Goal: Transaction & Acquisition: Purchase product/service

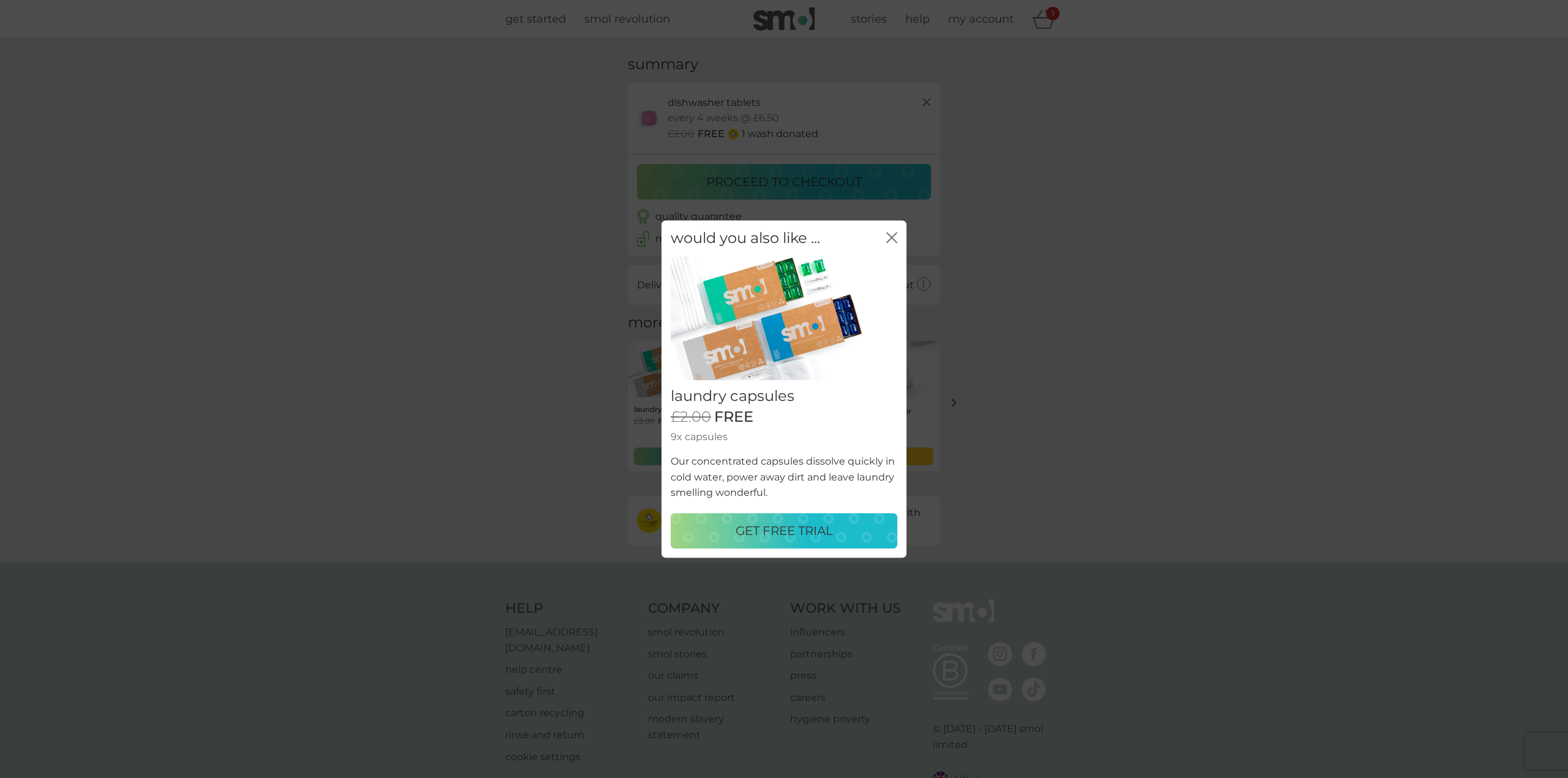
click at [887, 238] on icon "close" at bounding box center [892, 238] width 11 height 11
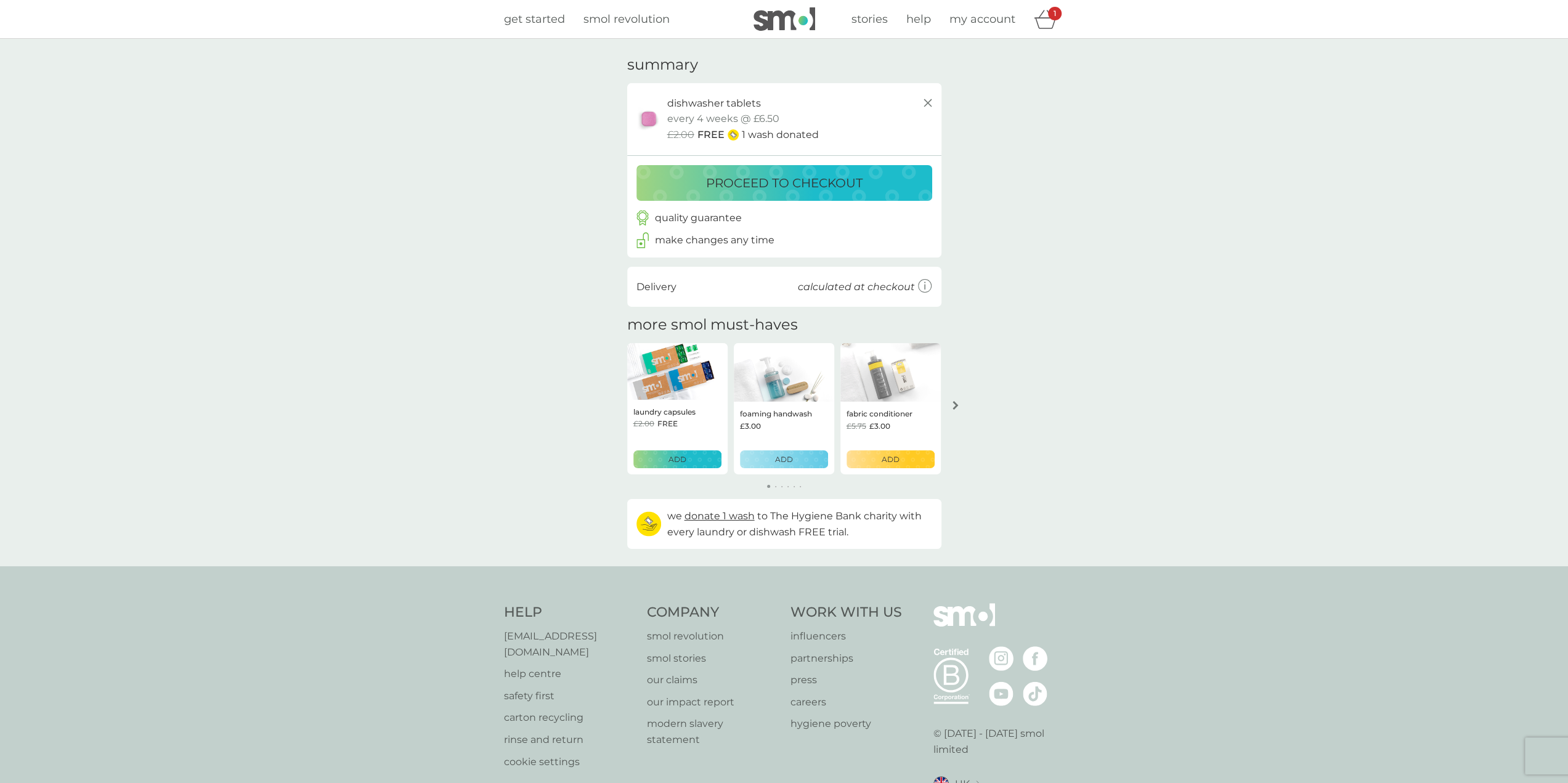
click at [857, 191] on p "proceed to checkout" at bounding box center [785, 183] width 157 height 20
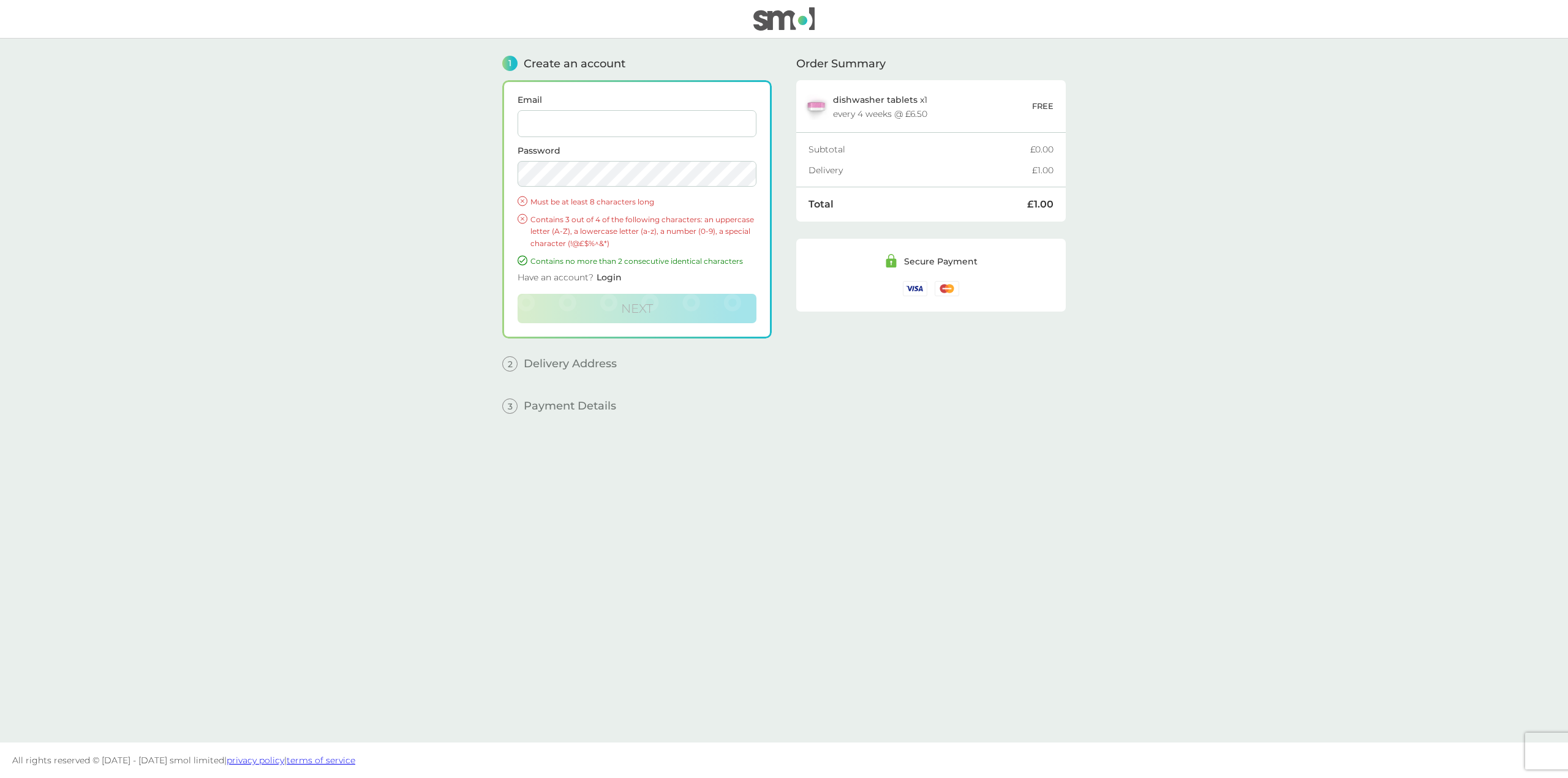
click at [549, 104] on label "Email" at bounding box center [637, 100] width 239 height 9
click at [549, 110] on input "Email" at bounding box center [637, 124] width 239 height 27
type input "[PERSON_NAME][DOMAIN_NAME][EMAIL_ADDRESS][DOMAIN_NAME]"
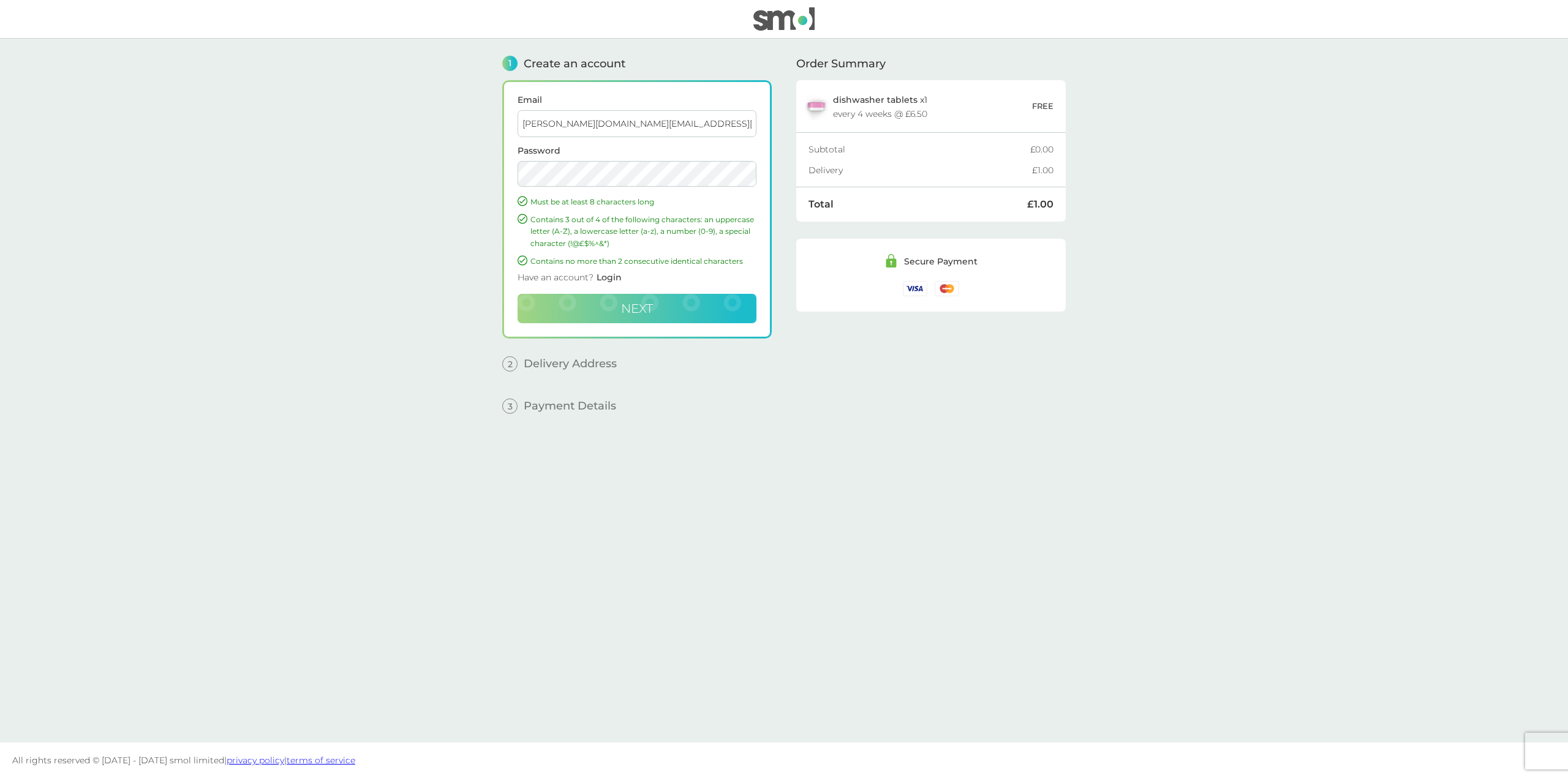
click at [548, 316] on button "Next" at bounding box center [637, 308] width 239 height 29
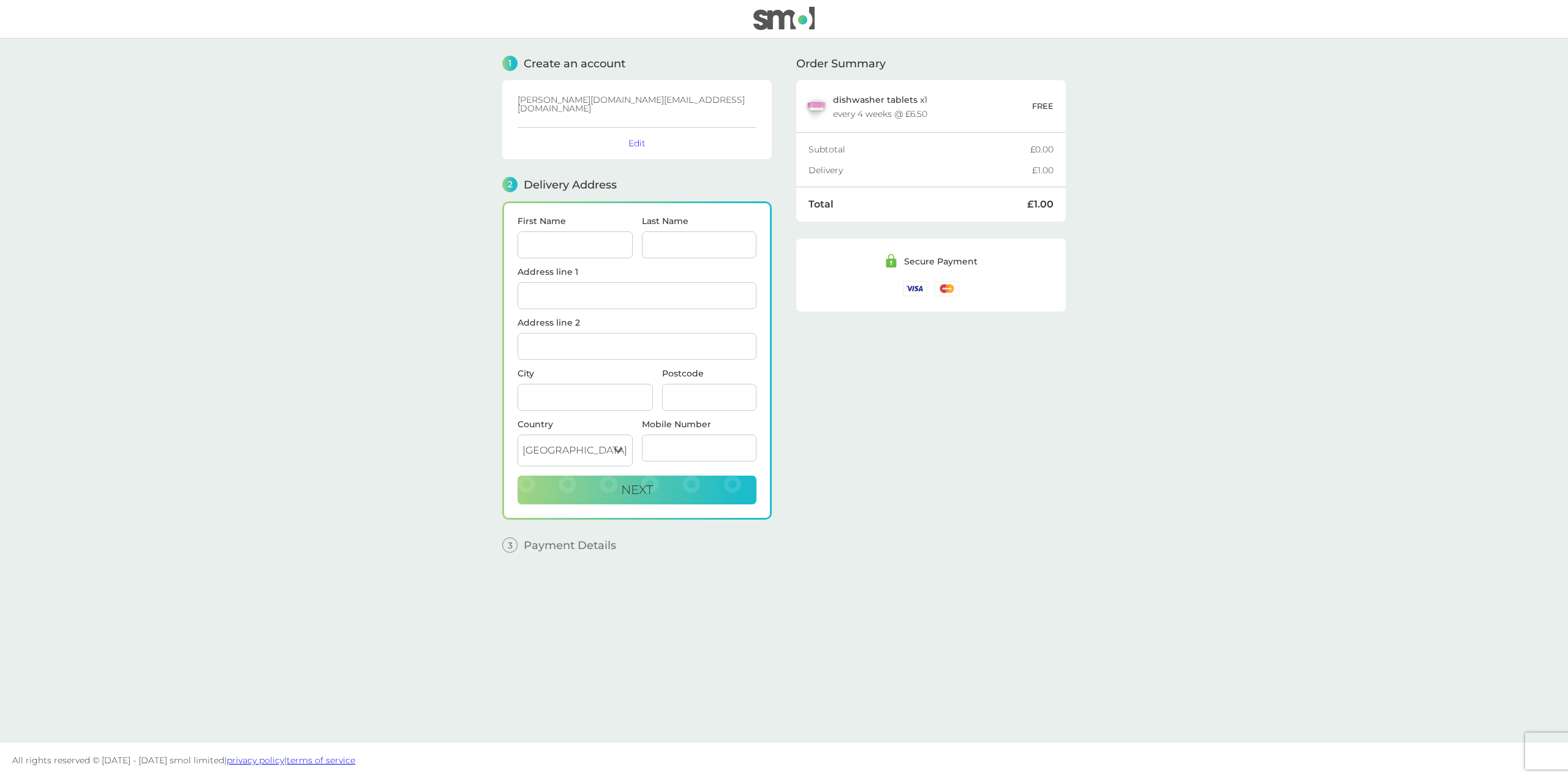
click at [574, 232] on input "First Name" at bounding box center [575, 245] width 115 height 27
type input "O"
type input "[PERSON_NAME]"
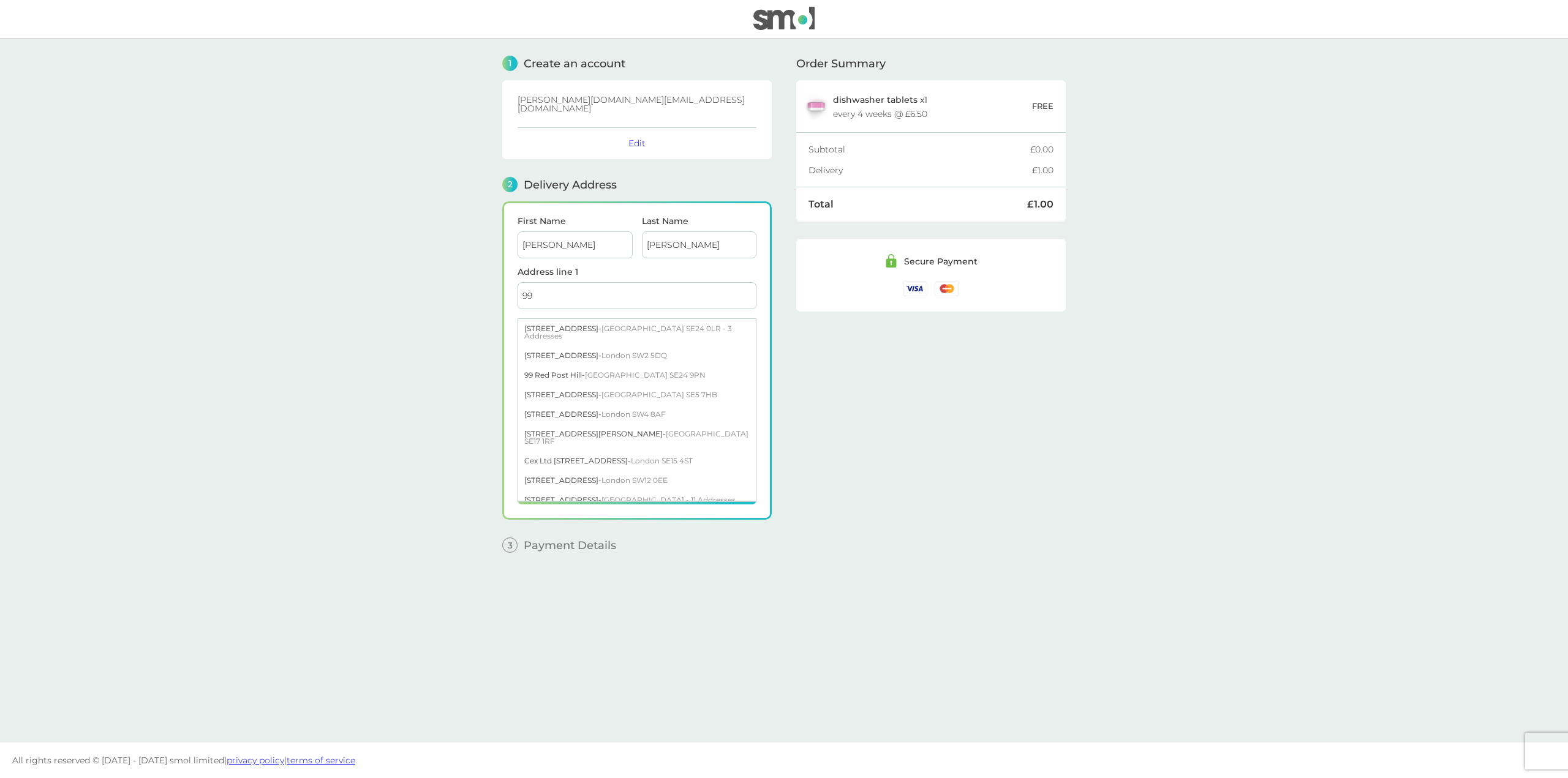
type input "9"
drag, startPoint x: 659, startPoint y: 282, endPoint x: 256, endPoint y: 228, distance: 406.6
click at [256, 228] on main "1 Create an account [DOMAIN_NAME][EMAIL_ADDRESS][DOMAIN_NAME] Edit 2 Delivery A…" at bounding box center [784, 391] width 1568 height 704
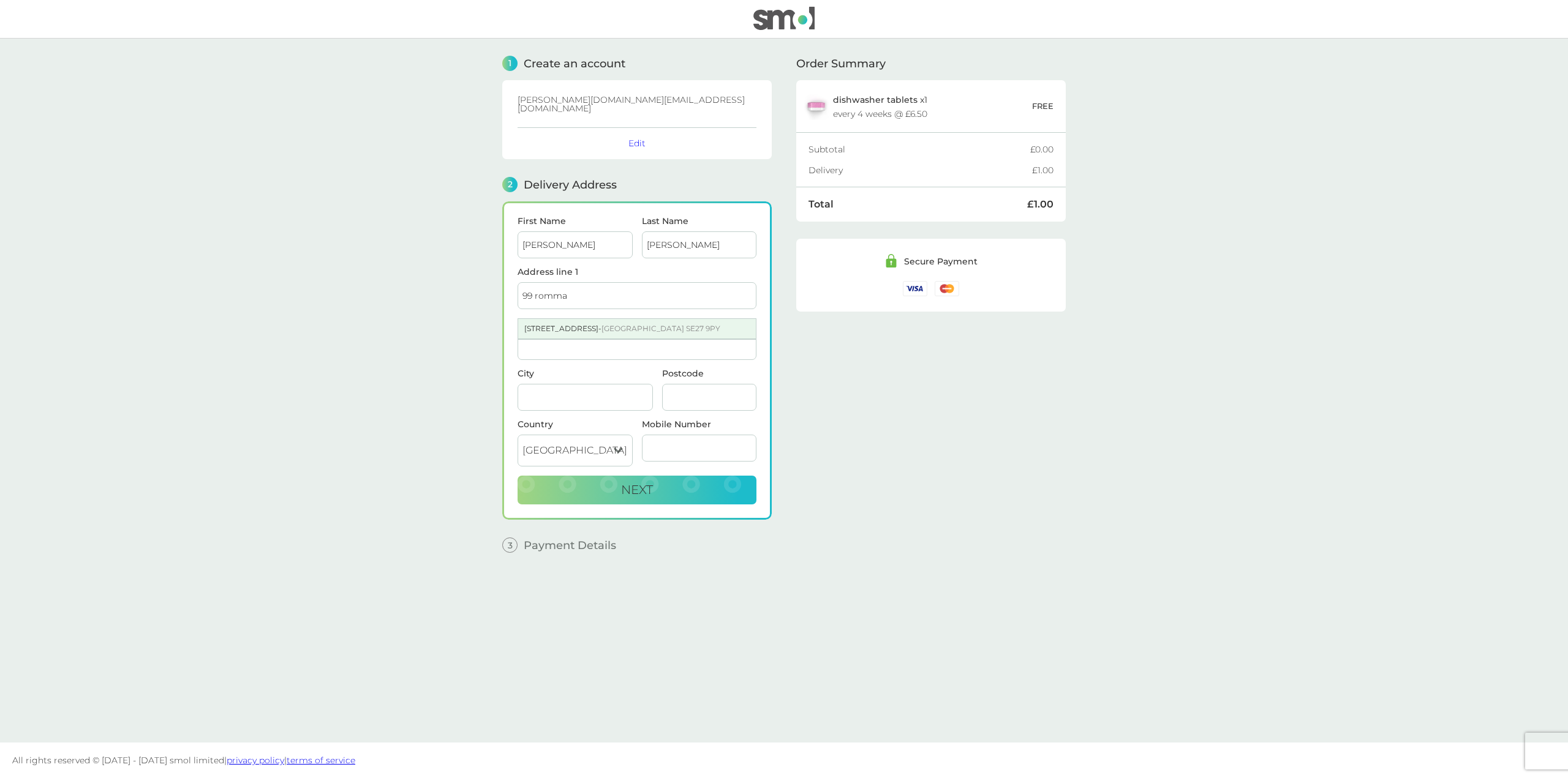
click at [564, 319] on div "[STREET_ADDRESS]" at bounding box center [637, 329] width 238 height 20
type input "[STREET_ADDRESS]"
type input "[GEOGRAPHIC_DATA]"
type input "SE27 9PY"
click at [560, 342] on input "Address line 2" at bounding box center [637, 346] width 239 height 27
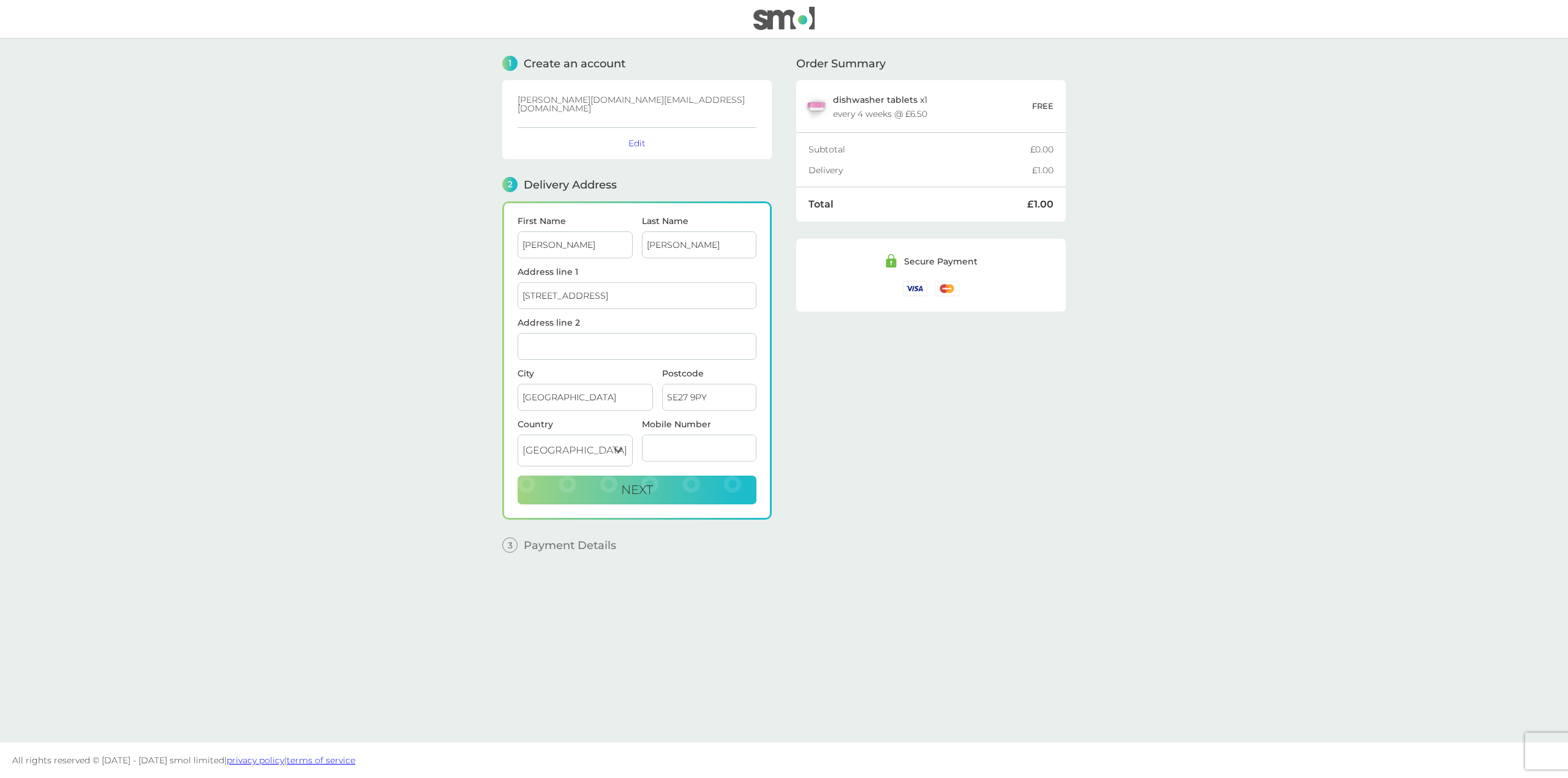
click at [563, 335] on input "Address line 2" at bounding box center [637, 346] width 239 height 27
type input "First Floor Flat"
click at [673, 446] on div "Mobile Number" at bounding box center [699, 448] width 124 height 56
click at [673, 435] on input "Mobile Number" at bounding box center [700, 448] width 115 height 27
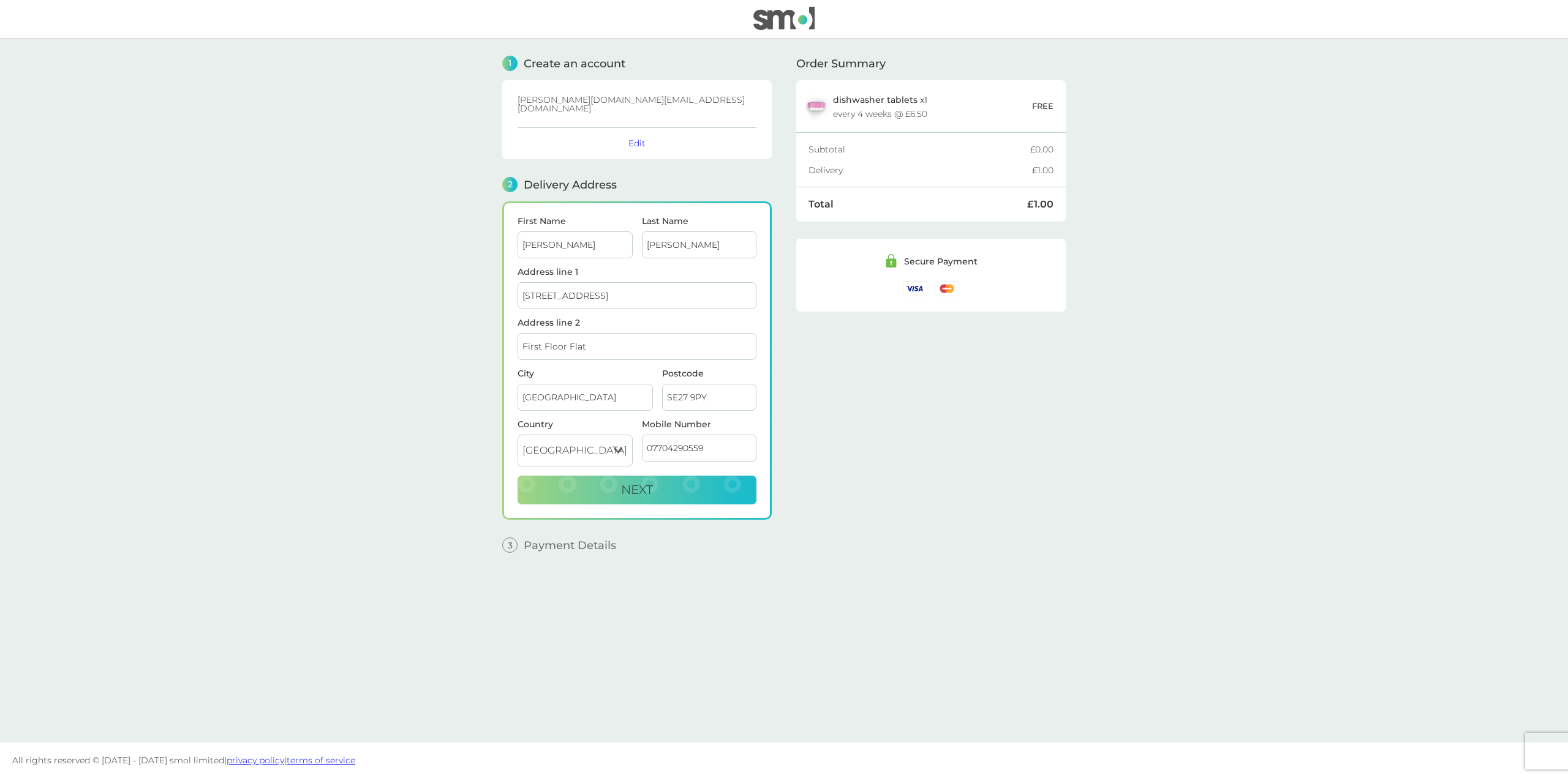
type input "07704290559"
click at [318, 433] on main "1 Create an account [DOMAIN_NAME][EMAIL_ADDRESS][DOMAIN_NAME] Edit 2 Delivery A…" at bounding box center [784, 391] width 1568 height 704
click at [543, 486] on button "Next" at bounding box center [637, 490] width 239 height 29
checkbox input "true"
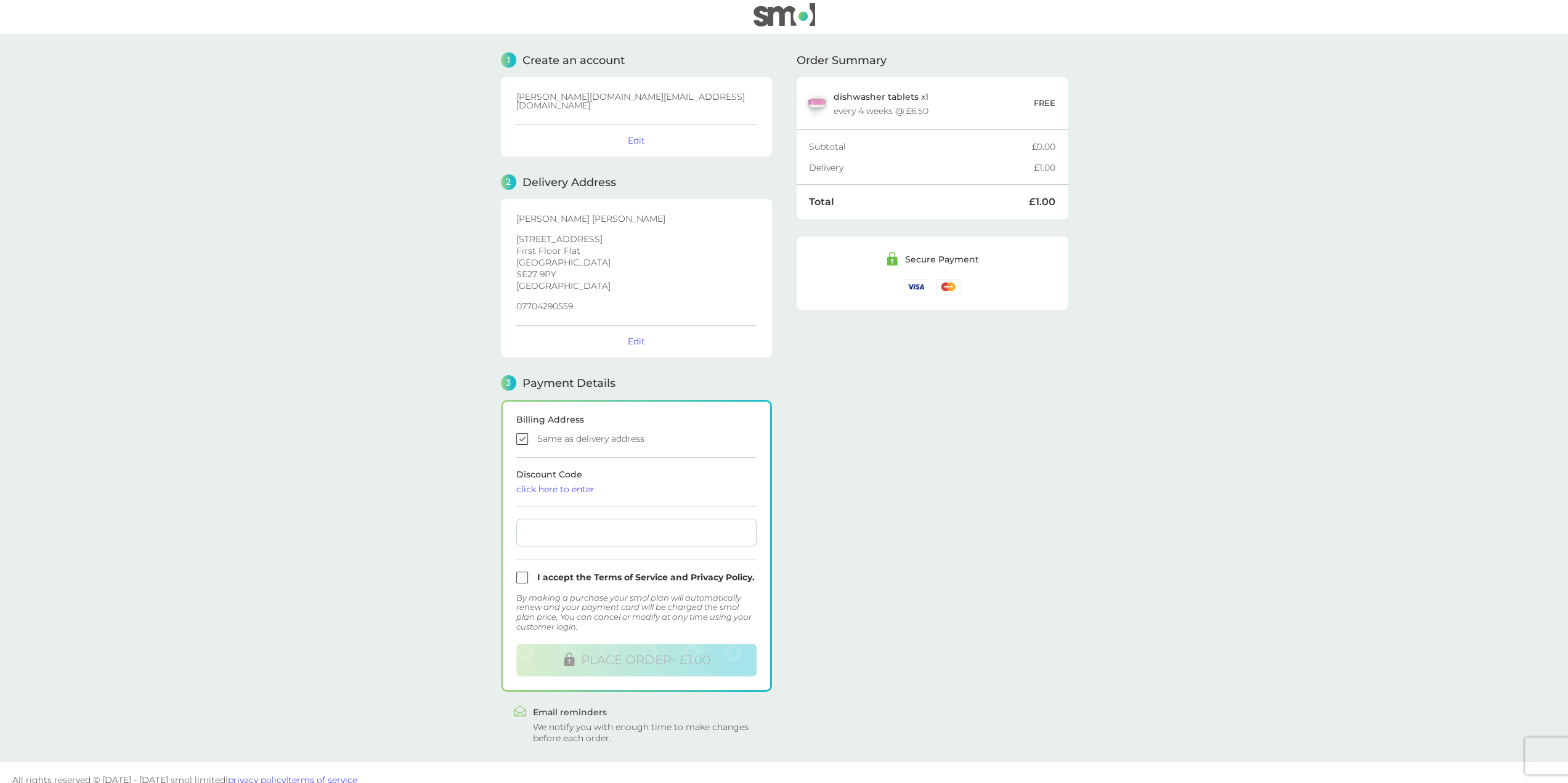
scroll to position [7, 0]
click at [550, 569] on input "checkbox" at bounding box center [637, 574] width 241 height 12
checkbox input "true"
click at [396, 562] on main "1 Create an account [DOMAIN_NAME][EMAIL_ADDRESS][DOMAIN_NAME] Edit 2 Delivery A…" at bounding box center [784, 396] width 1568 height 727
click at [606, 641] on button "PLACE ORDER - £1.00" at bounding box center [637, 657] width 241 height 33
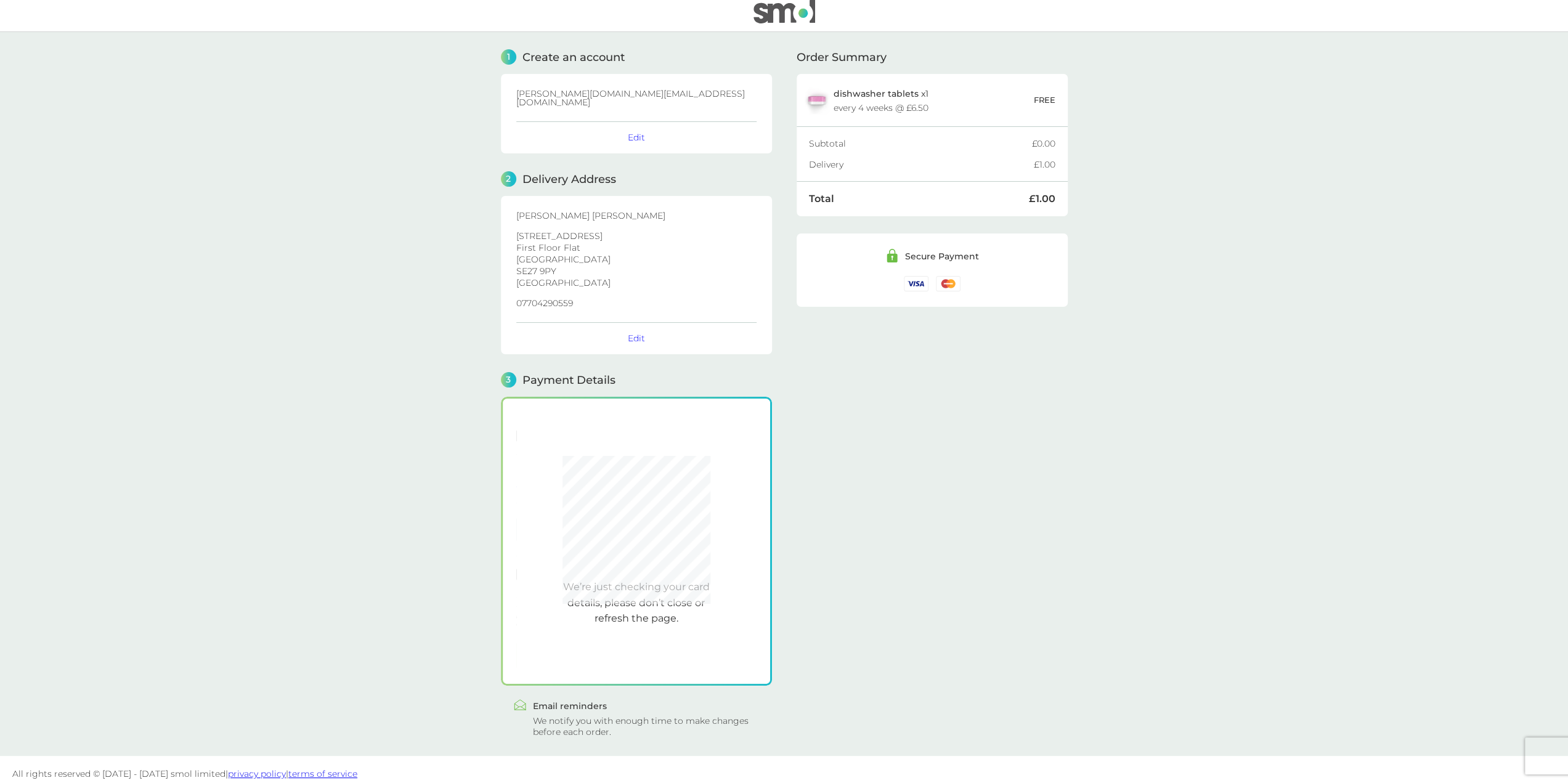
scroll to position [4, 0]
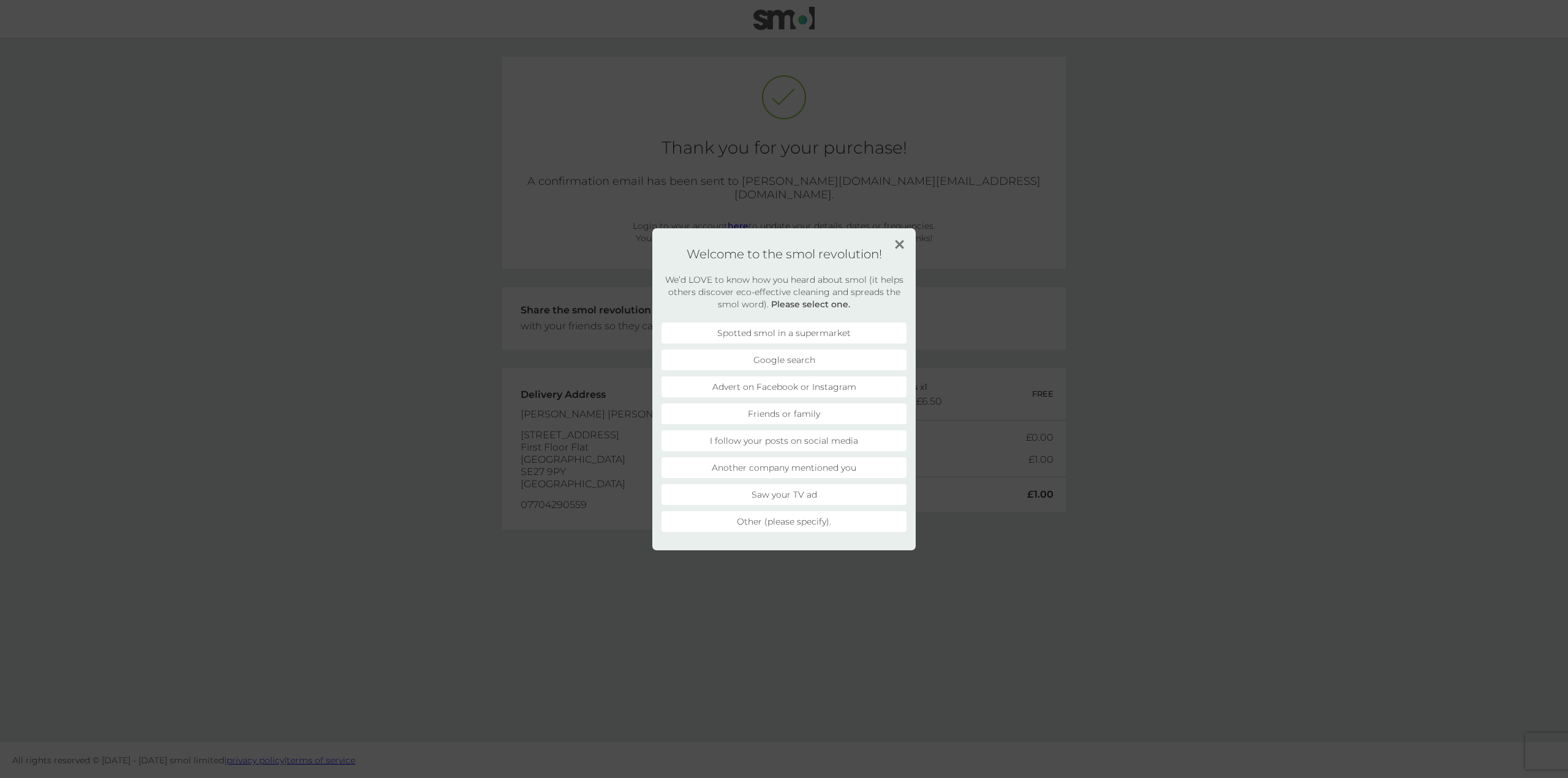
click at [774, 403] on li "Friends or family" at bounding box center [784, 414] width 245 height 21
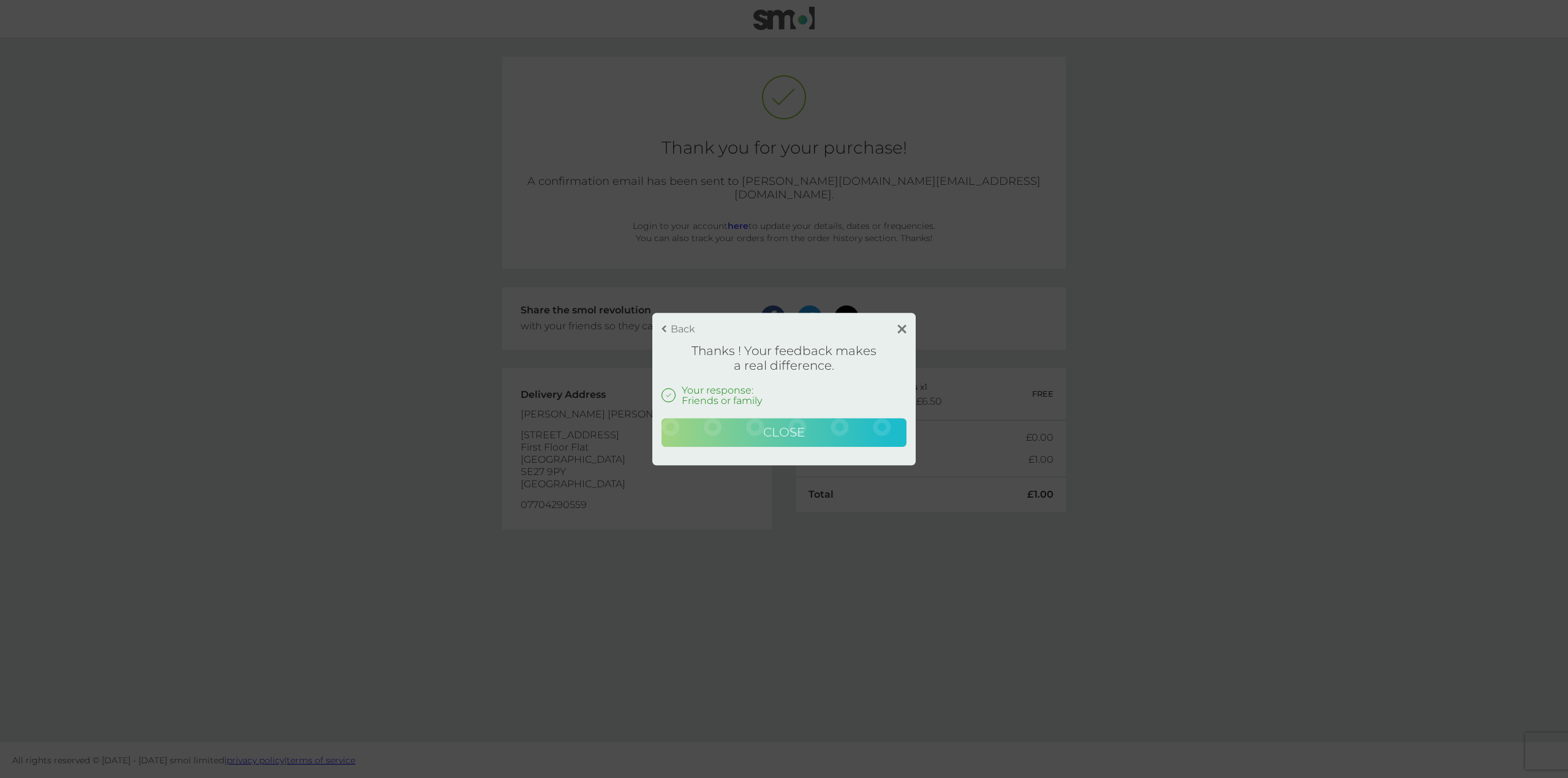
click at [861, 424] on button "Close" at bounding box center [784, 433] width 245 height 29
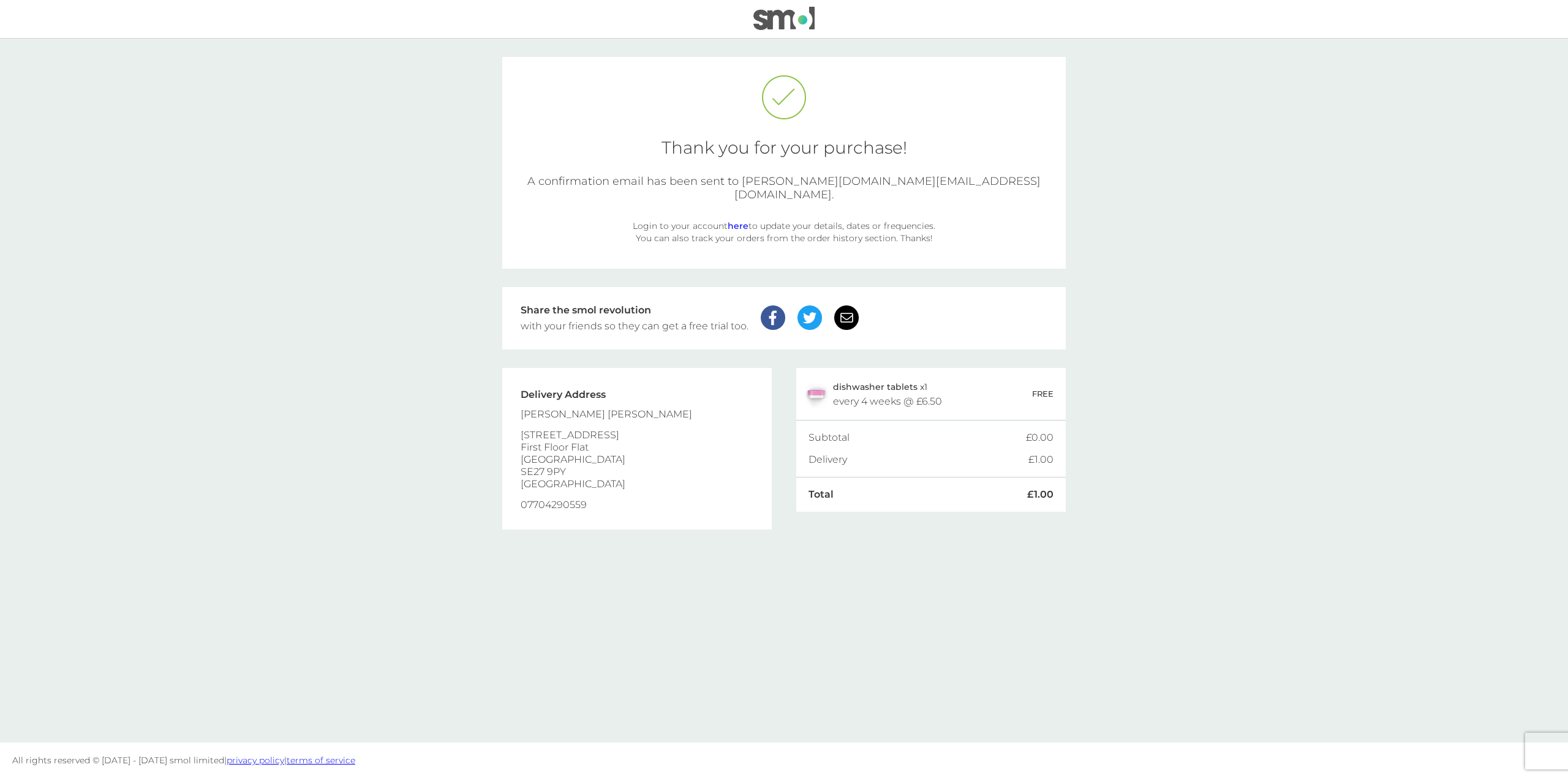
click at [661, 629] on div "Delivery Address Pablo Taddeo 99 Rommany Road First Floor Flat London SE27 9PY …" at bounding box center [637, 536] width 269 height 375
click at [769, 21] on img at bounding box center [784, 18] width 61 height 23
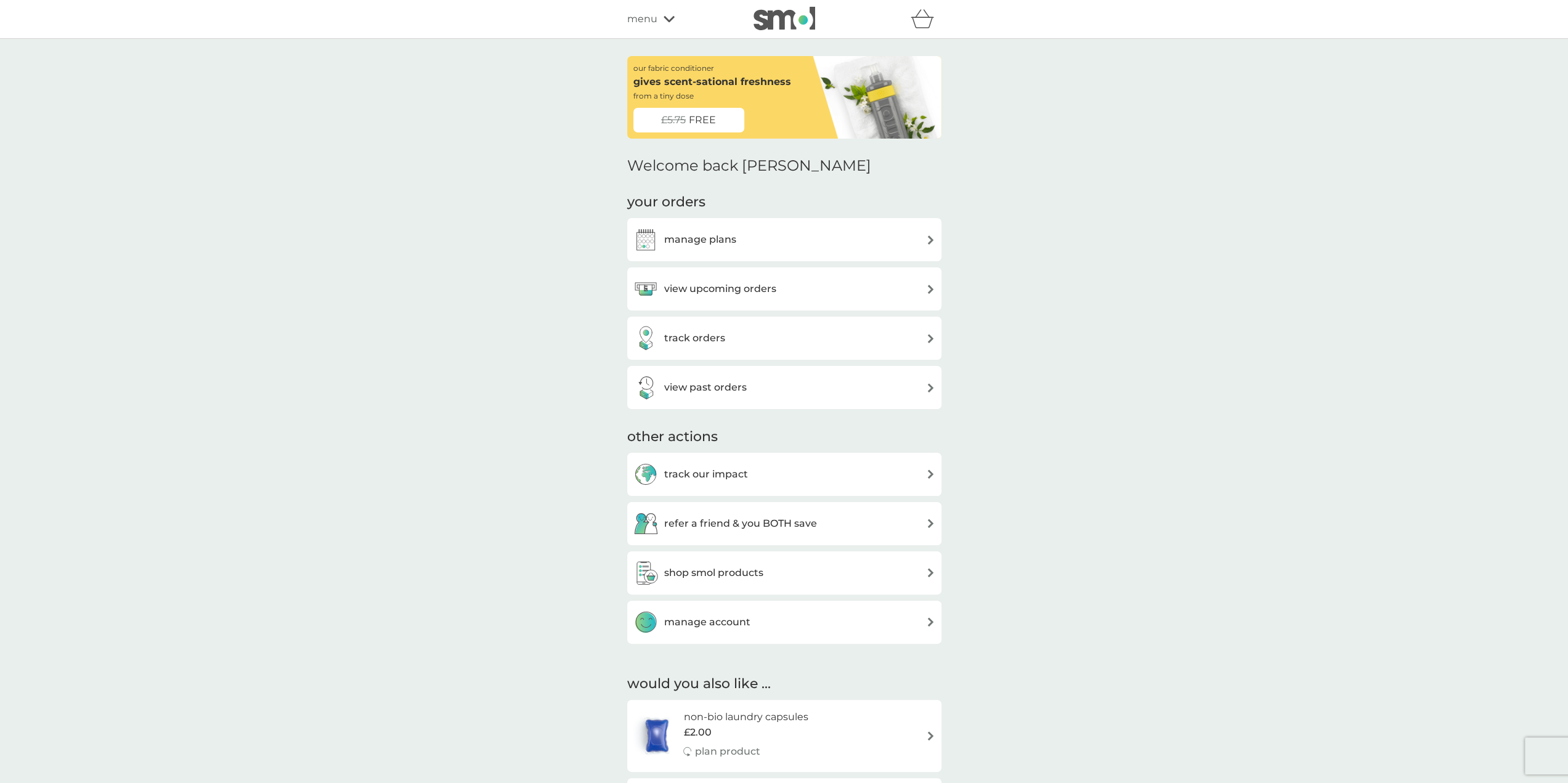
click at [667, 22] on icon at bounding box center [669, 19] width 11 height 7
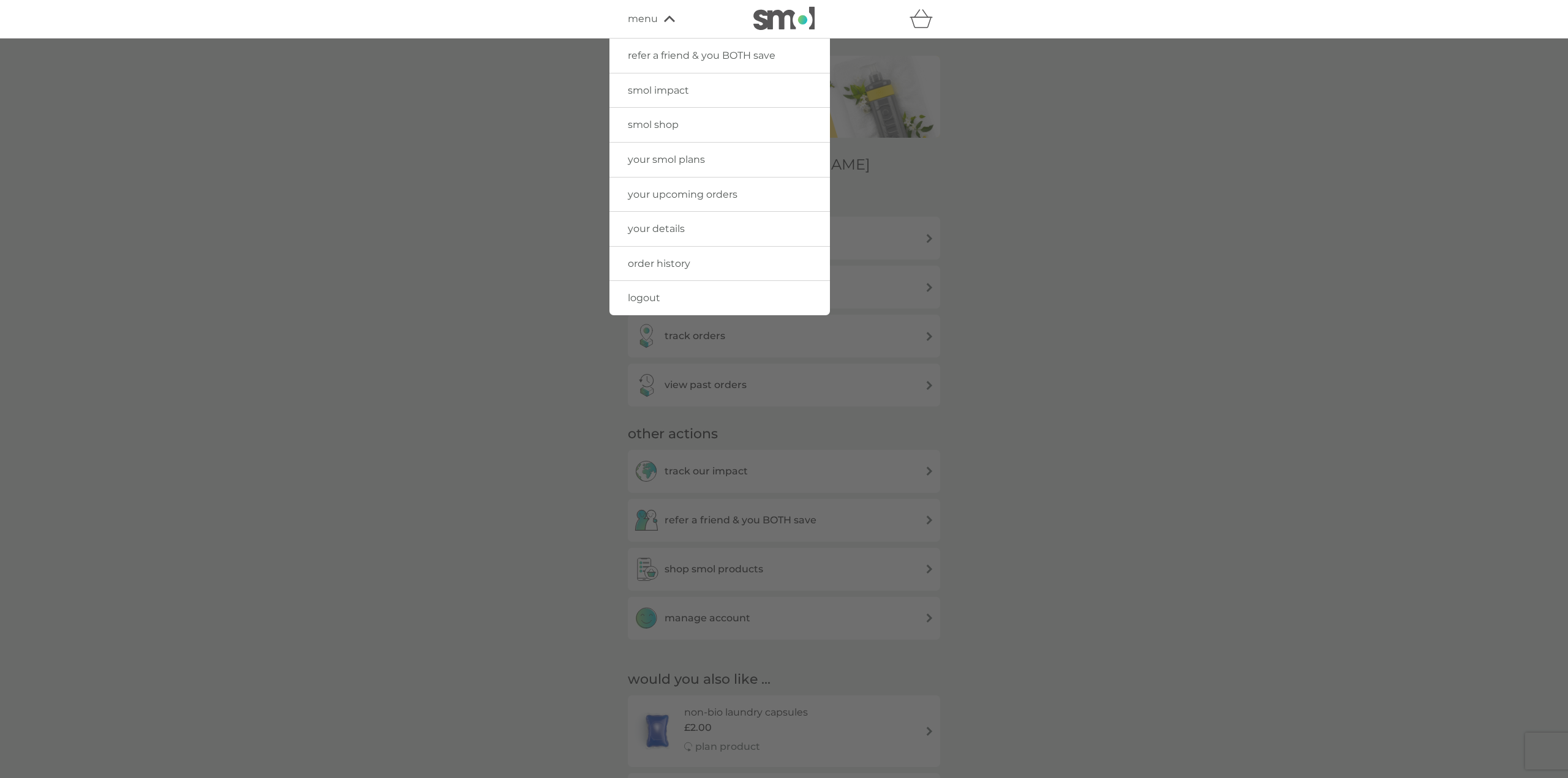
click at [690, 288] on link "logout" at bounding box center [720, 298] width 221 height 34
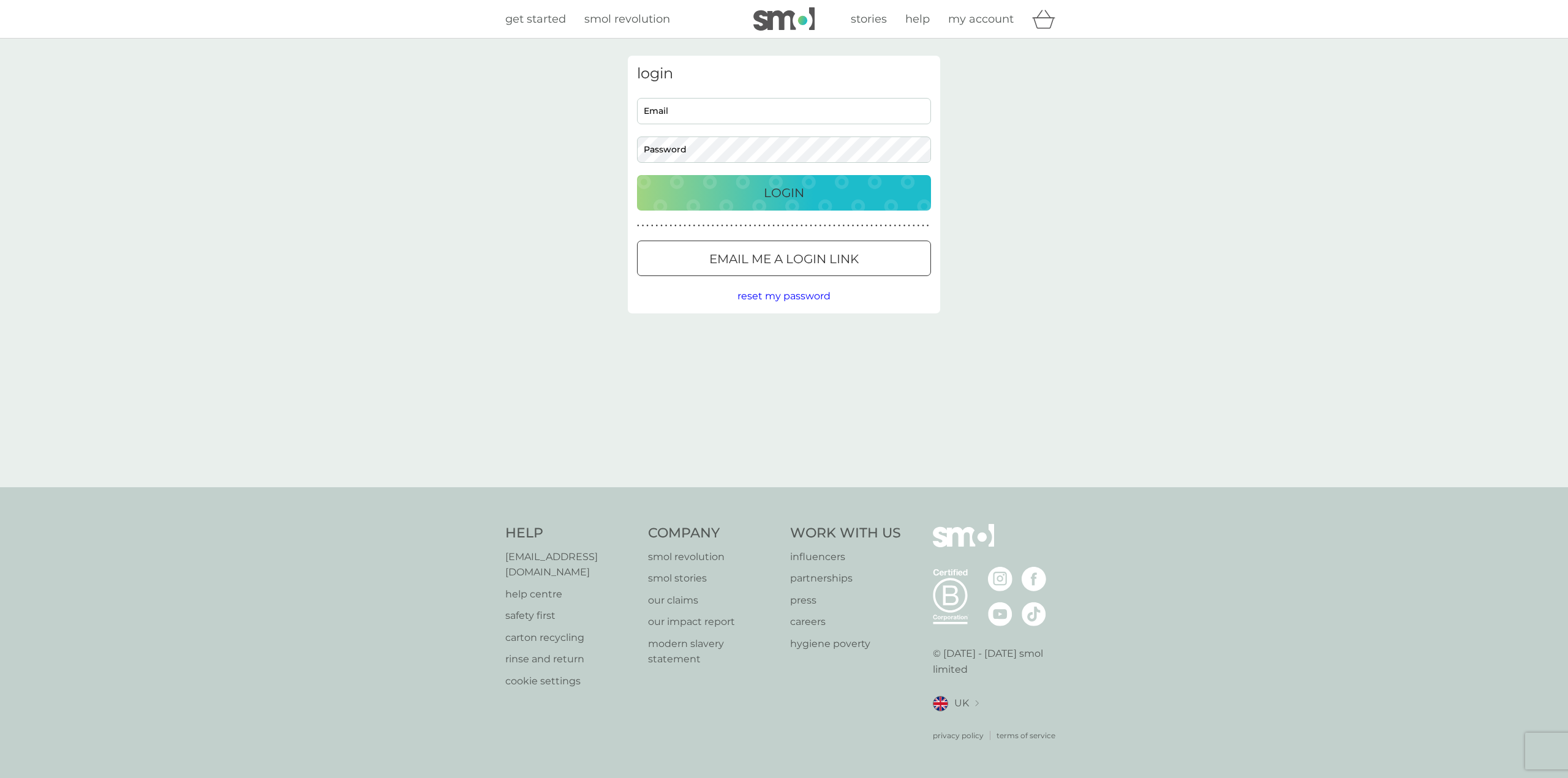
type input "taddeo.jp@gmail.com"
